Goal: Transaction & Acquisition: Obtain resource

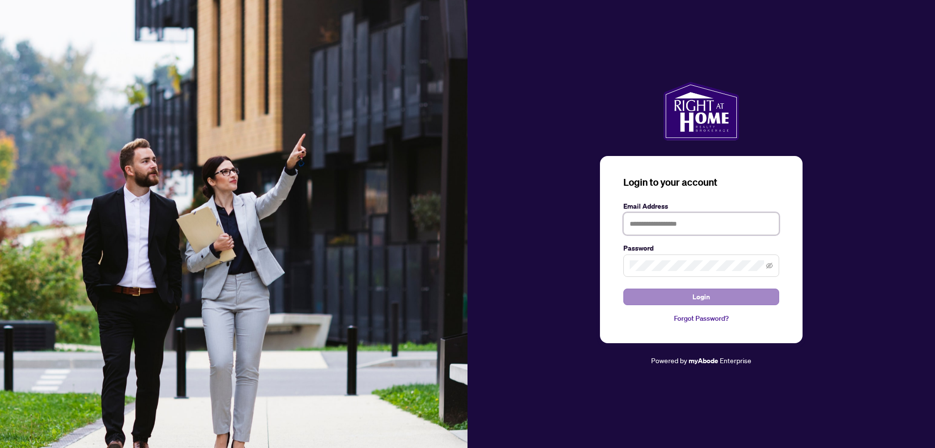
type input "**********"
click at [704, 297] on span "Login" at bounding box center [701, 297] width 18 height 16
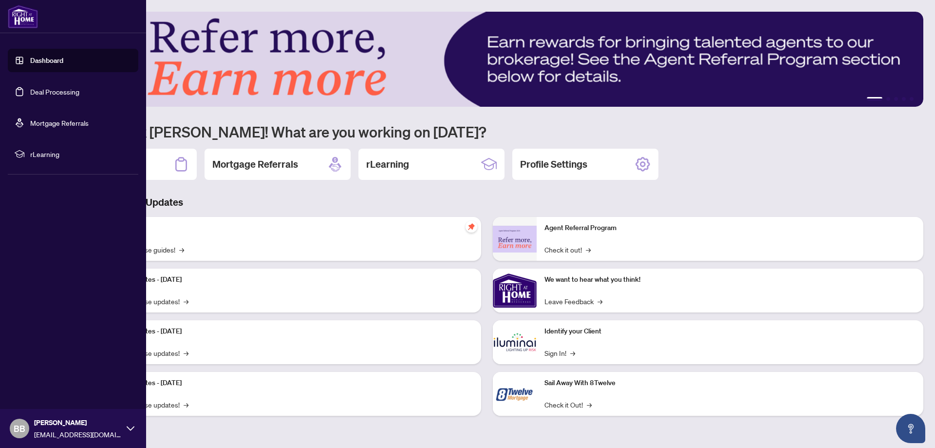
click at [37, 96] on link "Deal Processing" at bounding box center [54, 91] width 49 height 9
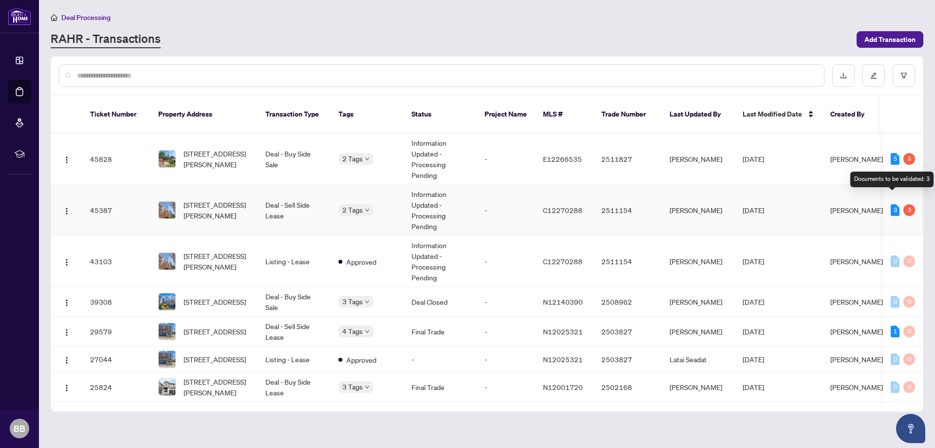
click at [891, 204] on div "3" at bounding box center [895, 210] width 9 height 12
click at [209, 199] on span "[STREET_ADDRESS][PERSON_NAME]" at bounding box center [217, 209] width 66 height 21
click at [236, 296] on span "[STREET_ADDRESS]" at bounding box center [215, 301] width 62 height 11
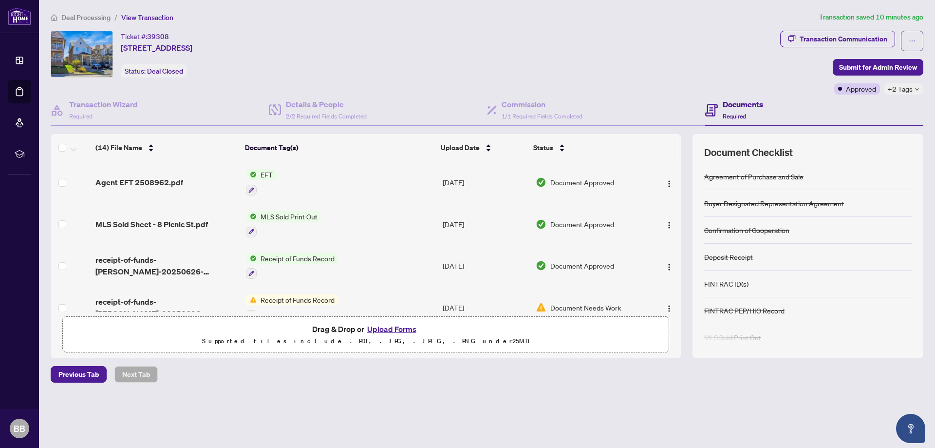
click at [262, 167] on td "EFT" at bounding box center [340, 182] width 197 height 42
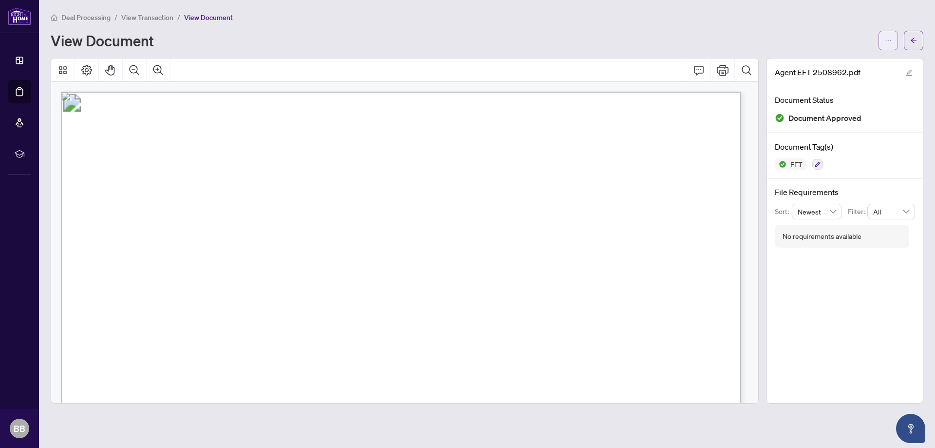
click at [886, 39] on icon "ellipsis" at bounding box center [888, 40] width 7 height 7
click at [827, 61] on span "Download" at bounding box center [853, 61] width 74 height 11
